Goal: Information Seeking & Learning: Learn about a topic

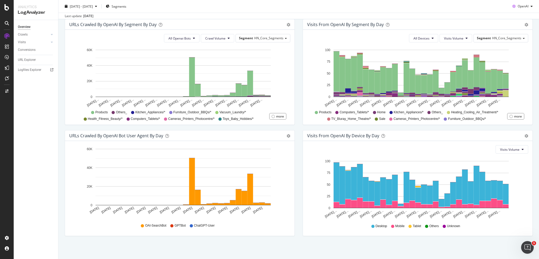
scroll to position [180, 0]
click at [210, 183] on span "ChatGPT-User" at bounding box center [204, 225] width 21 height 4
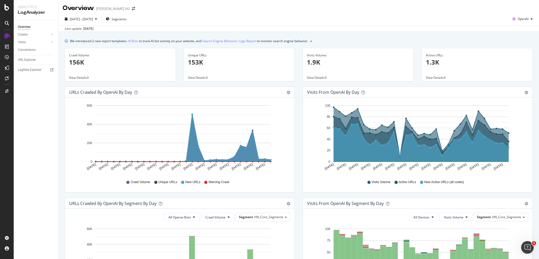
scroll to position [0, 0]
click at [126, 20] on span "Segments" at bounding box center [119, 19] width 15 height 4
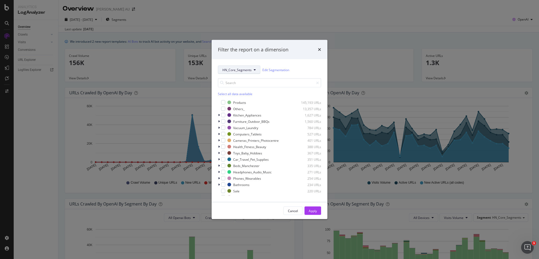
click at [251, 68] on span "HN_Core_Segments" at bounding box center [236, 69] width 29 height 4
click at [292, 183] on div "Cancel Apply" at bounding box center [270, 210] width 116 height 17
click at [294, 183] on div "Cancel" at bounding box center [293, 210] width 10 height 4
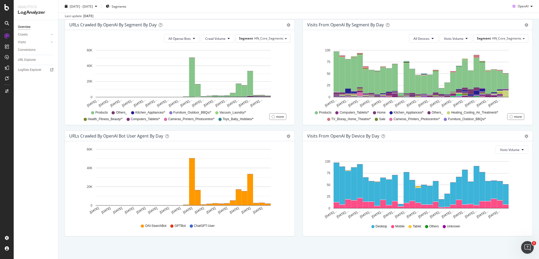
scroll to position [180, 0]
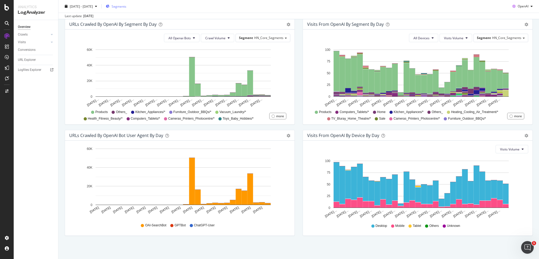
click at [126, 7] on span "Segments" at bounding box center [119, 6] width 15 height 4
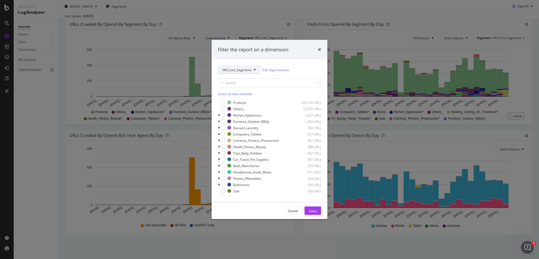
click at [240, 68] on span "HN_Core_Segments" at bounding box center [236, 69] width 29 height 4
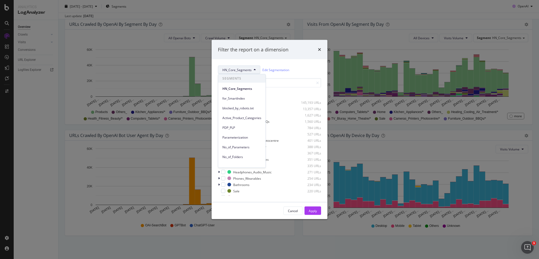
click at [281, 64] on div "HN_Core_Segments Edit Segmentation Select all data available Products 145,193 U…" at bounding box center [270, 130] width 116 height 143
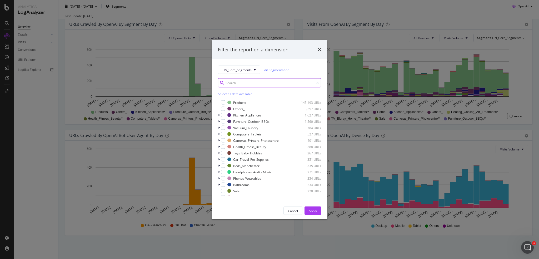
click at [240, 84] on input "modal" at bounding box center [269, 82] width 103 height 9
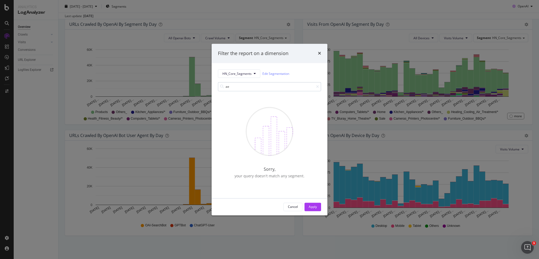
click at [236, 109] on div "Sorry, your query doesn't match any segment." at bounding box center [269, 143] width 103 height 98
click at [237, 87] on input "ae" at bounding box center [269, 86] width 103 height 9
type input "agent"
click at [240, 73] on span "HN_Core_Segments" at bounding box center [236, 73] width 29 height 4
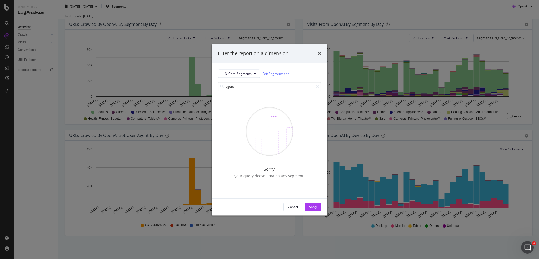
click at [284, 59] on div "Filter the report on a dimension" at bounding box center [270, 53] width 116 height 19
click at [57, 79] on div "Filter the report on a dimension HN_Core_Segments Edit Segmentation agent Sorry…" at bounding box center [269, 129] width 539 height 259
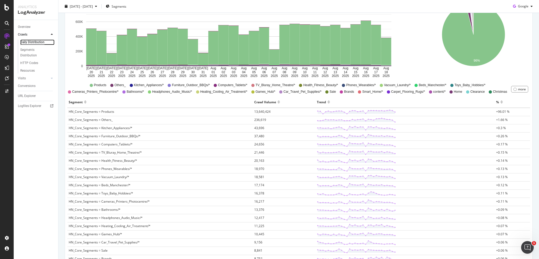
scroll to position [29, 0]
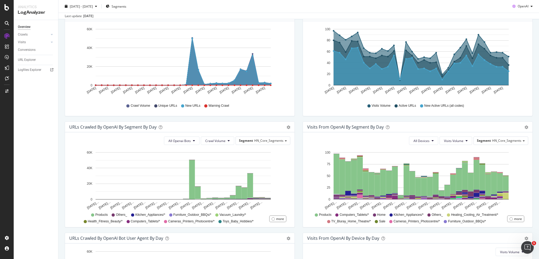
scroll to position [79, 0]
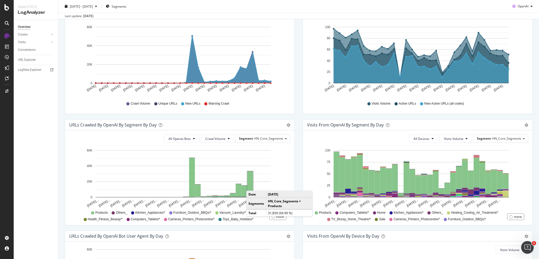
click at [252, 185] on rect "A chart." at bounding box center [250, 183] width 6 height 24
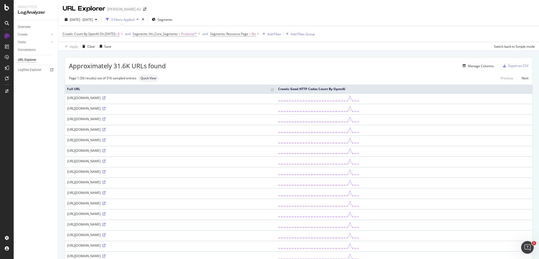
drag, startPoint x: 67, startPoint y: 100, endPoint x: 198, endPoint y: 97, distance: 131.9
click at [198, 97] on td "https://www.harveynorman.com.au/12-harp-shape-place-100mm-card-menu-holder.html" at bounding box center [170, 98] width 211 height 11
copy div "https://www.harveynorman.com.au/12-harp-shape-place-100mm-card-menu-holder.html"
click at [238, 77] on div "Page 1 (50 results) out of 316 sampled entries Quick View Previous Next" at bounding box center [299, 77] width 468 height 7
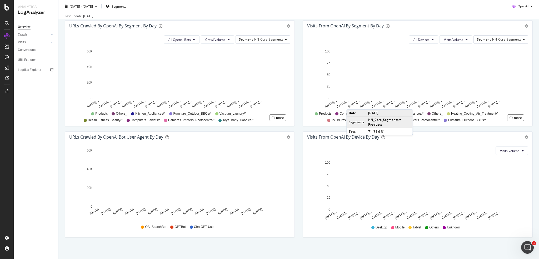
scroll to position [180, 0]
